Goal: Participate in discussion: Engage in conversation with other users on a specific topic

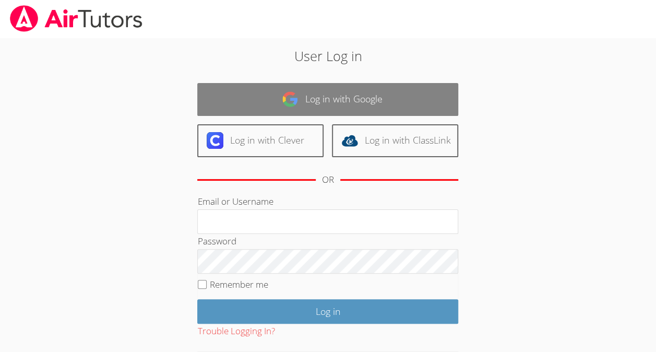
click at [346, 104] on link "Log in with Google" at bounding box center [327, 99] width 261 height 33
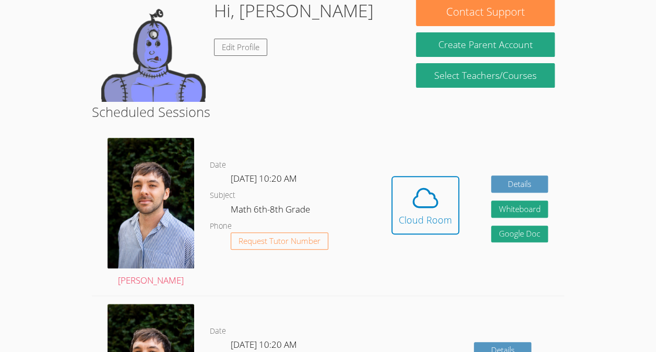
scroll to position [106, 0]
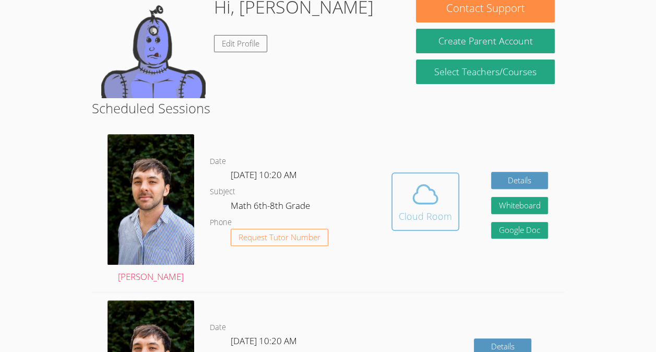
click at [430, 223] on div "Cloud Room" at bounding box center [425, 216] width 53 height 15
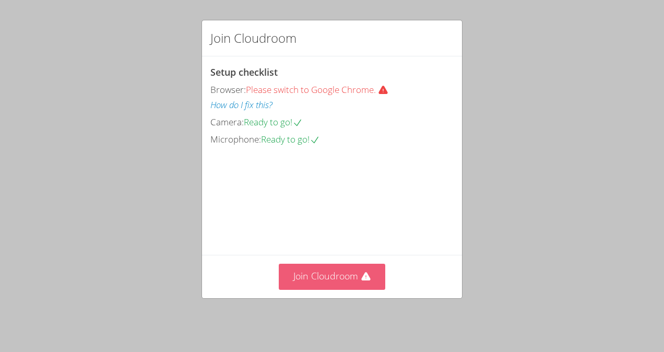
click at [351, 281] on button "Join Cloudroom" at bounding box center [332, 276] width 107 height 26
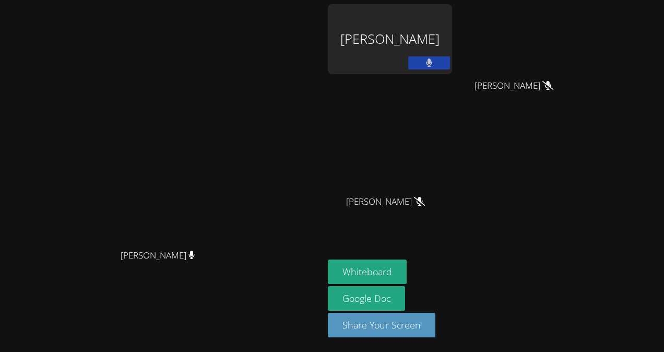
click at [0, 0] on video at bounding box center [0, 0] width 0 height 0
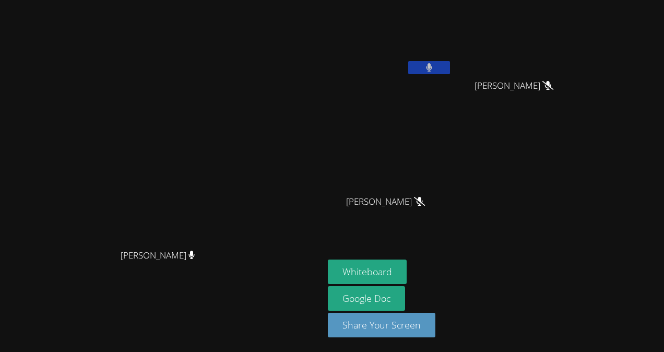
click at [437, 68] on button at bounding box center [429, 67] width 42 height 13
click at [434, 70] on icon at bounding box center [428, 67] width 11 height 9
click at [432, 70] on icon at bounding box center [429, 67] width 7 height 9
click at [450, 61] on button at bounding box center [429, 67] width 42 height 13
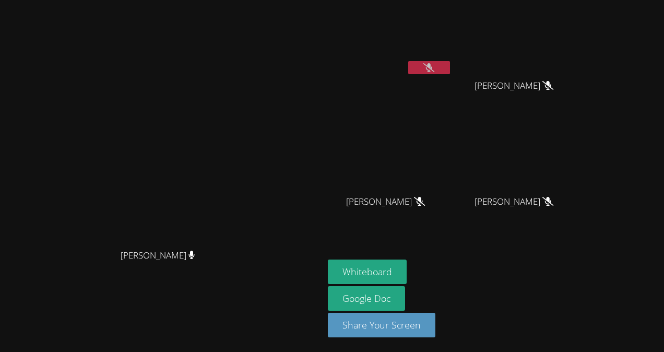
click at [434, 68] on icon at bounding box center [428, 67] width 11 height 9
click at [452, 54] on video at bounding box center [390, 39] width 124 height 70
click at [450, 61] on button at bounding box center [429, 67] width 42 height 13
click at [434, 67] on icon at bounding box center [428, 67] width 11 height 9
click at [432, 65] on icon at bounding box center [429, 67] width 7 height 9
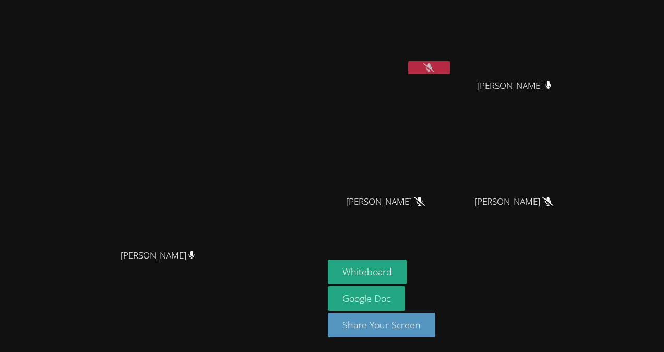
click at [452, 54] on video at bounding box center [390, 39] width 124 height 70
click at [434, 66] on icon at bounding box center [428, 67] width 11 height 9
click at [450, 71] on button at bounding box center [429, 67] width 42 height 13
click at [434, 69] on icon at bounding box center [428, 67] width 11 height 9
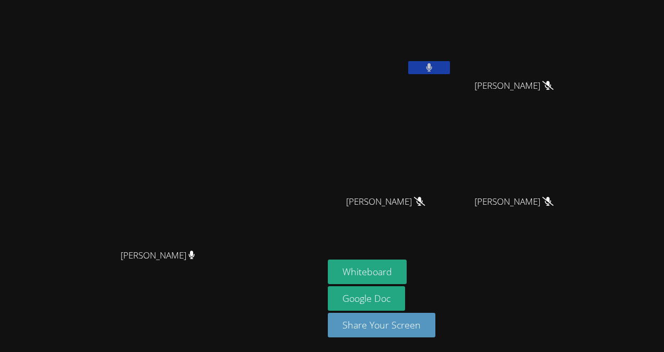
click at [432, 66] on icon at bounding box center [429, 67] width 7 height 9
click at [434, 69] on icon at bounding box center [428, 67] width 11 height 9
click at [432, 69] on icon at bounding box center [429, 67] width 7 height 9
click at [434, 66] on icon at bounding box center [428, 67] width 11 height 9
click at [432, 69] on icon at bounding box center [429, 67] width 7 height 9
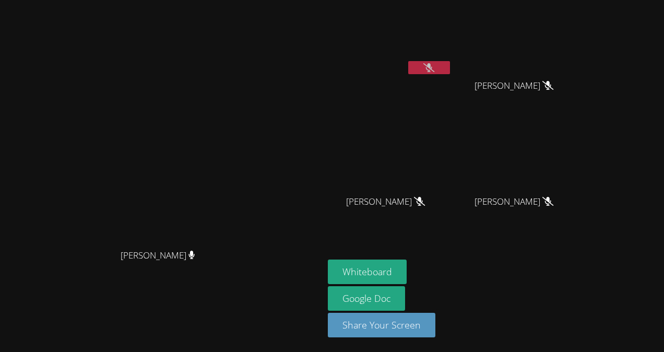
click at [452, 58] on video at bounding box center [390, 39] width 124 height 70
click at [450, 62] on button at bounding box center [429, 67] width 42 height 13
click at [450, 61] on button at bounding box center [429, 67] width 42 height 13
click at [406, 278] on button "Whiteboard" at bounding box center [367, 271] width 79 height 25
click at [450, 67] on button at bounding box center [429, 67] width 42 height 13
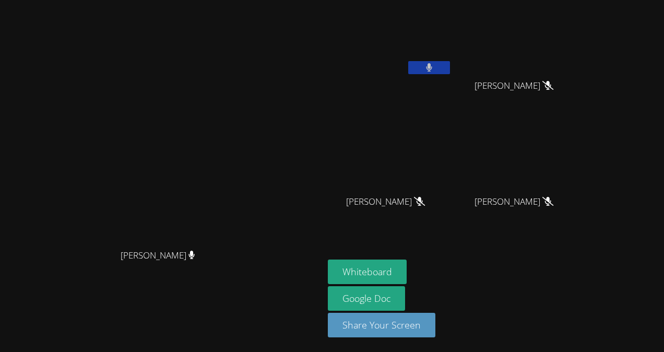
click at [432, 64] on icon at bounding box center [429, 67] width 6 height 9
click at [450, 71] on button at bounding box center [429, 67] width 42 height 13
click at [432, 67] on icon at bounding box center [429, 67] width 6 height 9
click at [450, 72] on button at bounding box center [429, 67] width 42 height 13
click at [450, 69] on button at bounding box center [429, 67] width 42 height 13
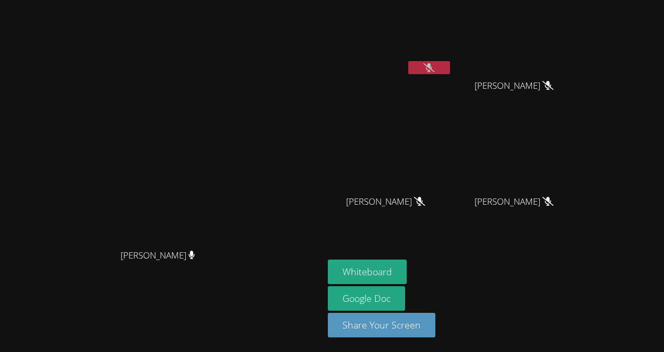
click at [452, 79] on div "Michelle Argueta Turcios" at bounding box center [390, 60] width 124 height 112
click at [452, 55] on video at bounding box center [390, 39] width 124 height 70
click at [450, 63] on button at bounding box center [429, 67] width 42 height 13
click at [432, 66] on icon at bounding box center [429, 67] width 7 height 9
click at [434, 64] on icon at bounding box center [428, 67] width 11 height 9
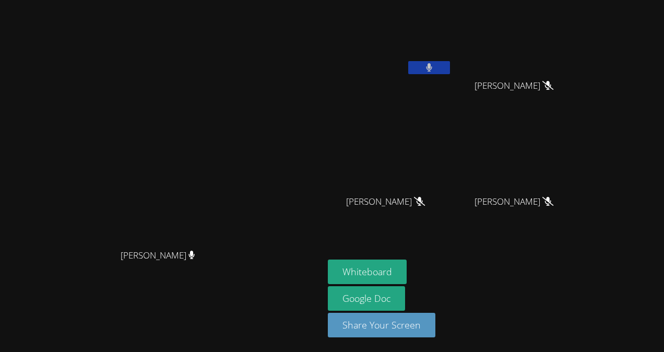
click at [450, 70] on button at bounding box center [429, 67] width 42 height 13
click at [434, 68] on icon at bounding box center [428, 67] width 11 height 9
click at [452, 55] on video at bounding box center [390, 39] width 124 height 70
click at [450, 61] on button at bounding box center [429, 67] width 42 height 13
click at [450, 62] on button at bounding box center [429, 67] width 42 height 13
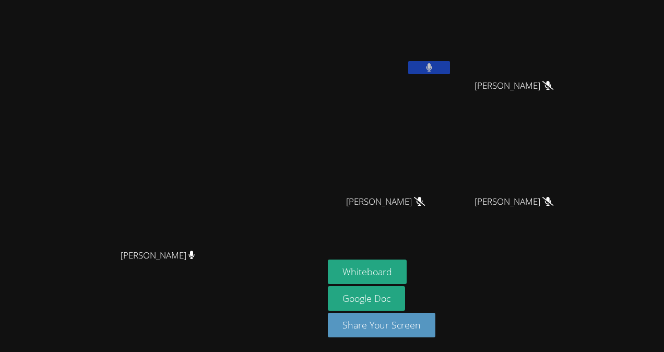
click at [450, 62] on button at bounding box center [429, 67] width 42 height 13
click at [450, 68] on button at bounding box center [429, 67] width 42 height 13
click at [434, 63] on icon at bounding box center [428, 67] width 11 height 9
click at [450, 68] on button at bounding box center [429, 67] width 42 height 13
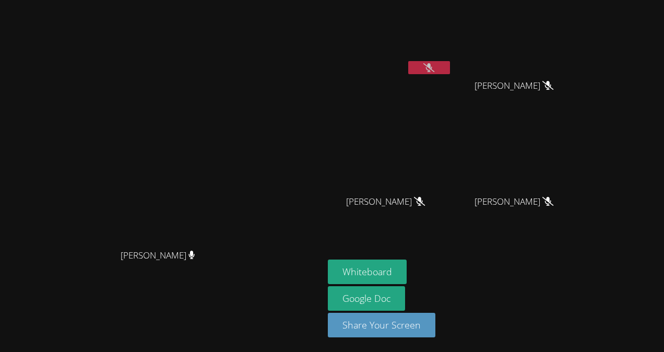
click at [450, 62] on button at bounding box center [429, 67] width 42 height 13
click at [450, 66] on button at bounding box center [429, 67] width 42 height 13
click at [434, 66] on icon at bounding box center [428, 67] width 11 height 9
click at [432, 70] on icon at bounding box center [429, 67] width 7 height 9
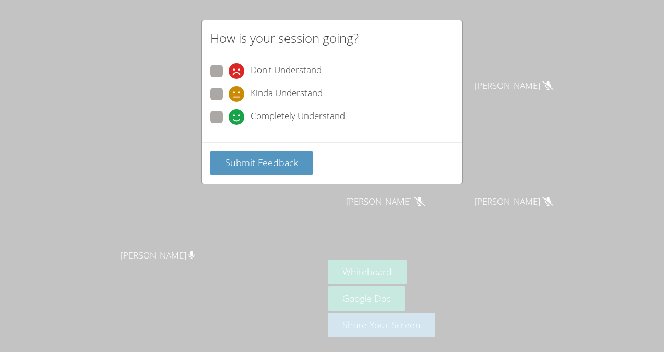
click at [281, 125] on div "Completely Understand" at bounding box center [331, 120] width 243 height 19
click at [282, 118] on span "Completely Understand" at bounding box center [297, 117] width 94 height 16
click at [237, 118] on input "Completely Understand" at bounding box center [233, 115] width 9 height 9
radio input "true"
click at [291, 160] on span "Submit Feedback" at bounding box center [261, 162] width 73 height 13
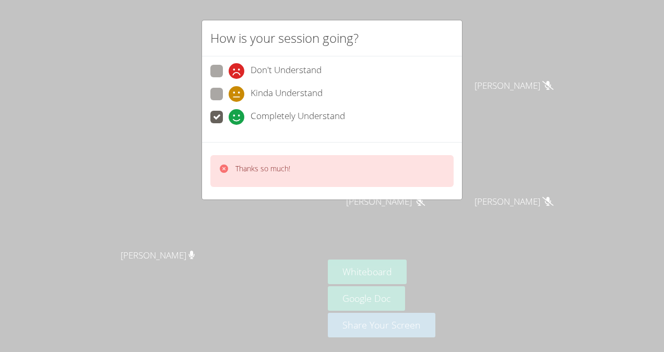
click at [342, 235] on div "How is your session going? Don't Understand Kinda Understand Completely Underst…" at bounding box center [332, 176] width 664 height 352
click at [290, 269] on div "How is your session going? Don't Understand Kinda Understand Completely Underst…" at bounding box center [332, 176] width 664 height 352
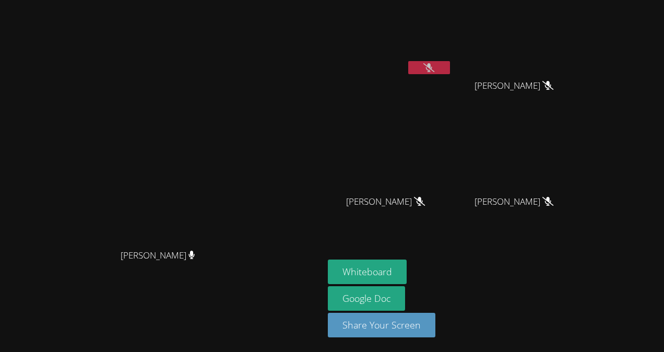
click at [450, 67] on button at bounding box center [429, 67] width 42 height 13
click at [450, 66] on button at bounding box center [429, 67] width 42 height 13
click at [450, 67] on button at bounding box center [429, 67] width 42 height 13
click at [452, 59] on video at bounding box center [390, 39] width 124 height 70
click at [432, 68] on icon at bounding box center [429, 67] width 7 height 9
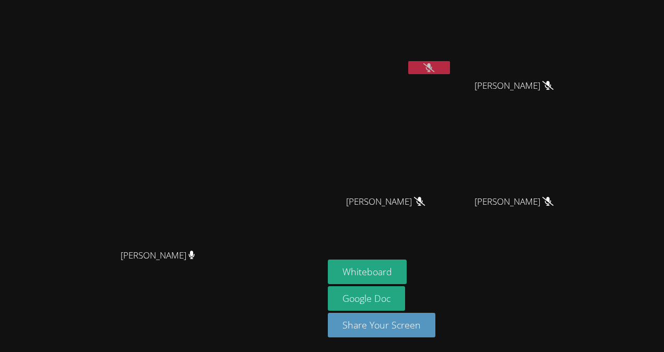
click at [232, 345] on div "Franco Uribe-Rheinbolt Franco Uribe-Rheinbolt" at bounding box center [161, 175] width 315 height 343
click at [452, 58] on video at bounding box center [390, 39] width 124 height 70
click at [450, 67] on button at bounding box center [429, 67] width 42 height 13
click at [434, 68] on icon at bounding box center [428, 67] width 11 height 9
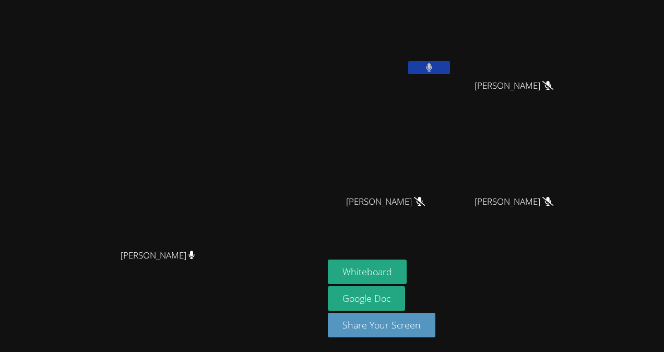
click at [450, 71] on button at bounding box center [429, 67] width 42 height 13
